Goal: Use online tool/utility: Utilize a website feature to perform a specific function

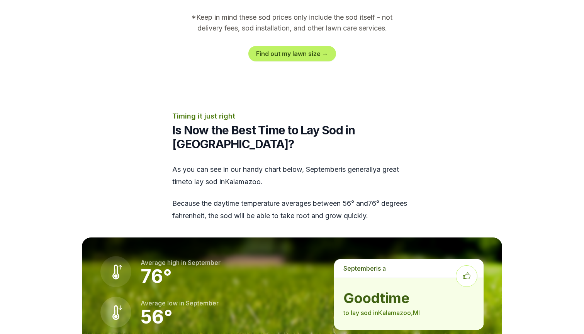
scroll to position [931, 0]
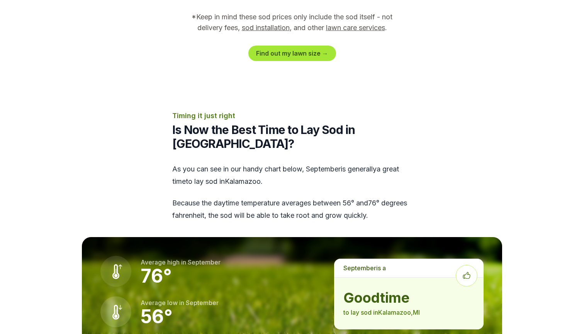
click at [289, 46] on link "Find out my lawn size →" at bounding box center [293, 53] width 88 height 15
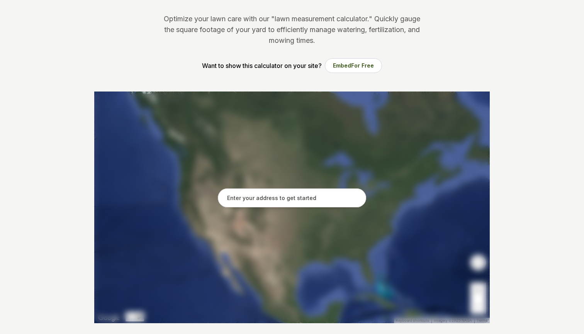
scroll to position [71, 0]
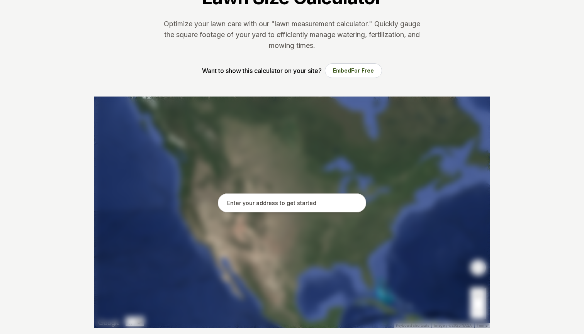
click at [270, 208] on input "text" at bounding box center [292, 203] width 148 height 19
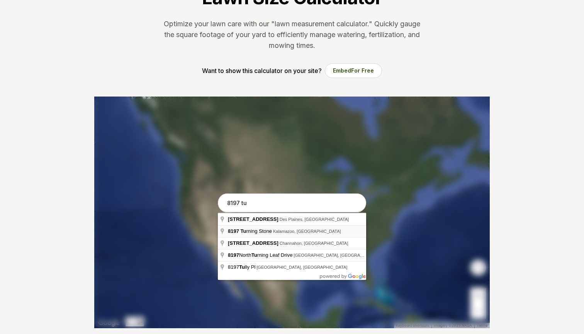
type input "8197 Turning Stone, [GEOGRAPHIC_DATA], [GEOGRAPHIC_DATA]"
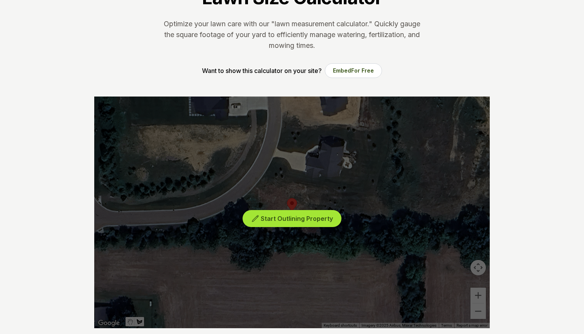
click at [275, 216] on span "Start Outlining Property" at bounding box center [297, 219] width 72 height 8
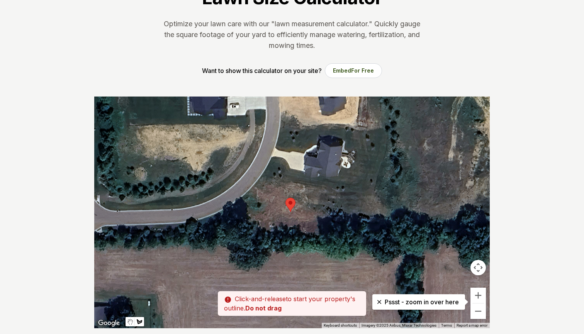
click at [265, 178] on div at bounding box center [292, 213] width 396 height 232
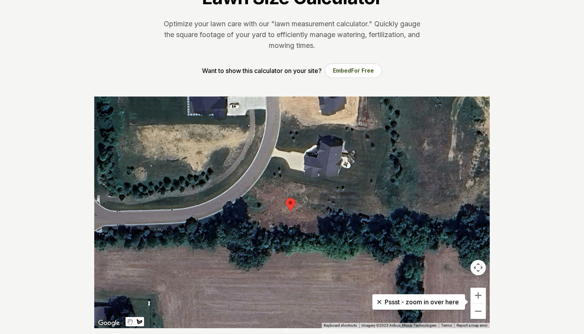
click at [263, 177] on div at bounding box center [292, 213] width 396 height 232
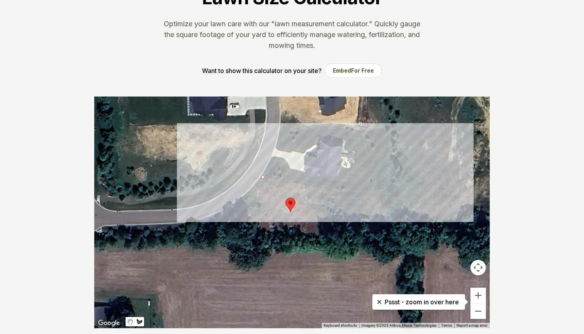
click at [374, 198] on div at bounding box center [292, 213] width 396 height 232
click at [370, 213] on div at bounding box center [292, 213] width 396 height 232
click at [320, 215] on div at bounding box center [292, 213] width 396 height 232
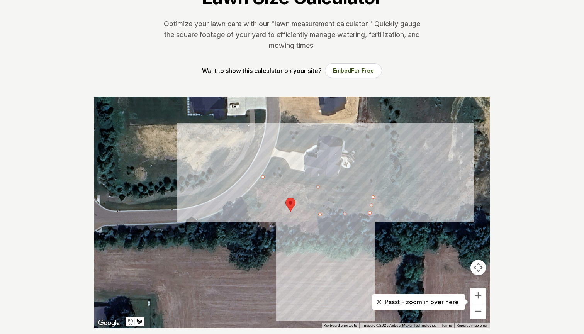
click at [315, 228] on div at bounding box center [292, 213] width 396 height 232
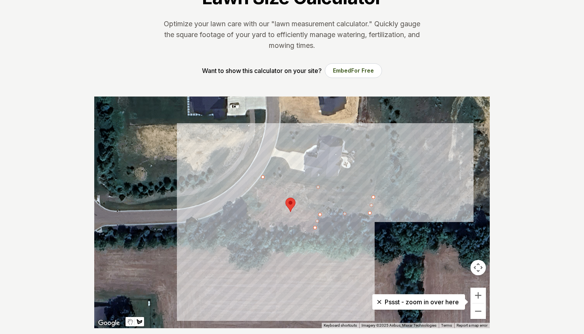
click at [249, 211] on div at bounding box center [292, 213] width 396 height 232
click at [245, 197] on div at bounding box center [292, 213] width 396 height 232
click at [263, 177] on div at bounding box center [292, 213] width 396 height 232
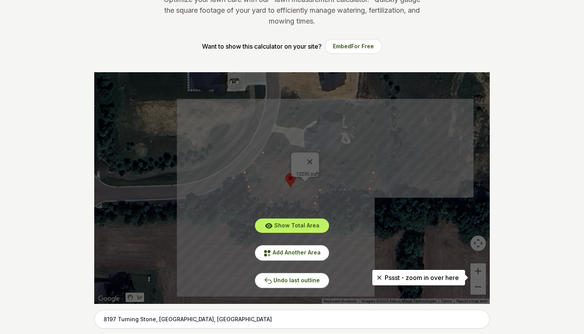
scroll to position [98, 0]
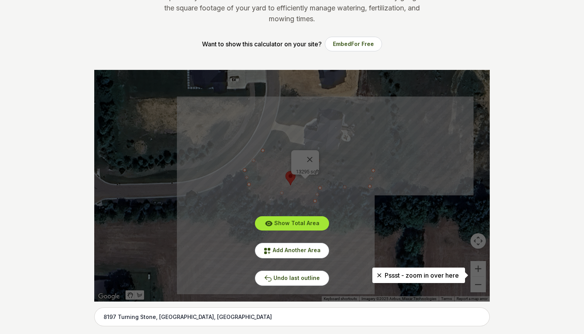
click at [299, 221] on span "Show Total Area" at bounding box center [296, 223] width 45 height 7
